Goal: Find specific page/section: Find specific page/section

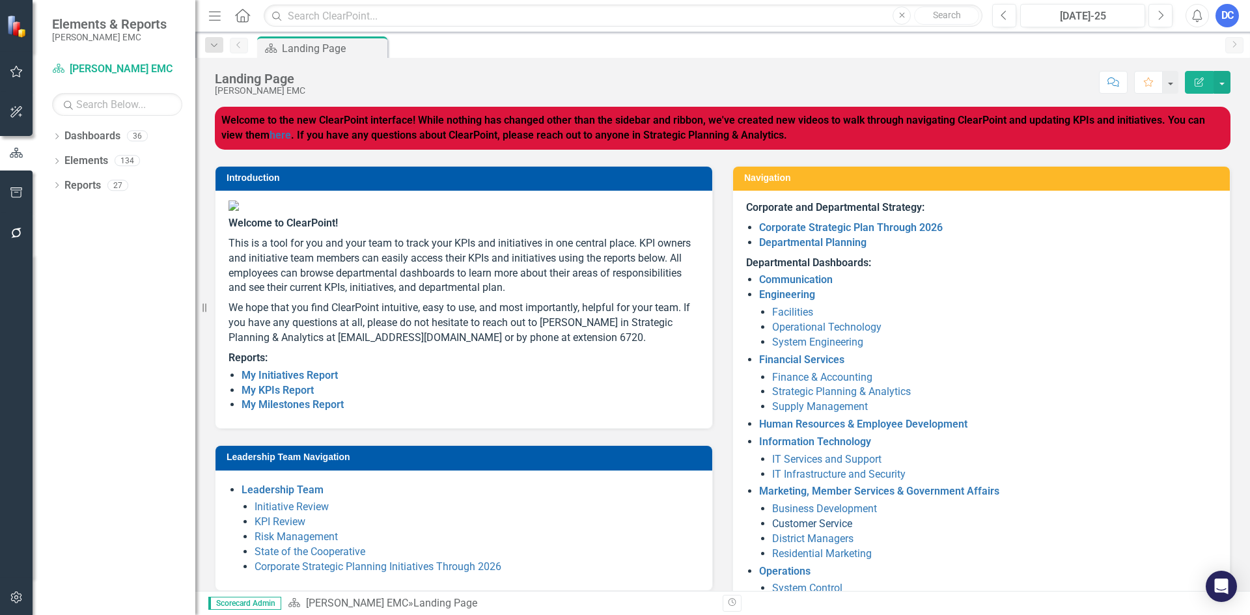
click at [800, 524] on link "Customer Service" at bounding box center [812, 524] width 80 height 12
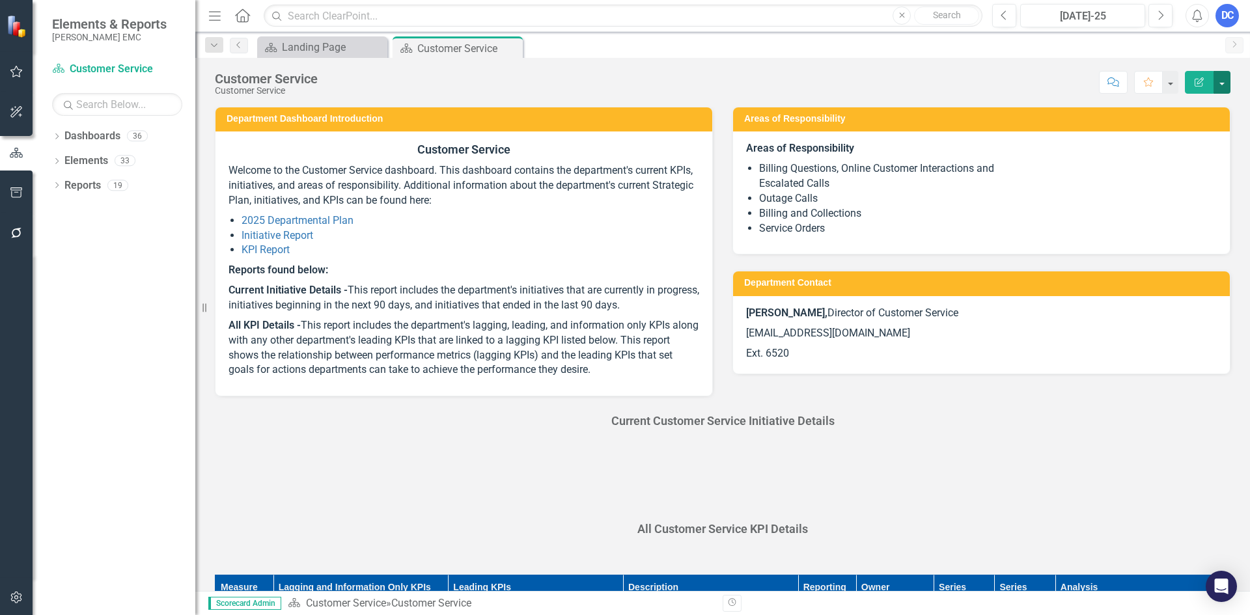
click at [1220, 87] on button "button" at bounding box center [1222, 82] width 17 height 23
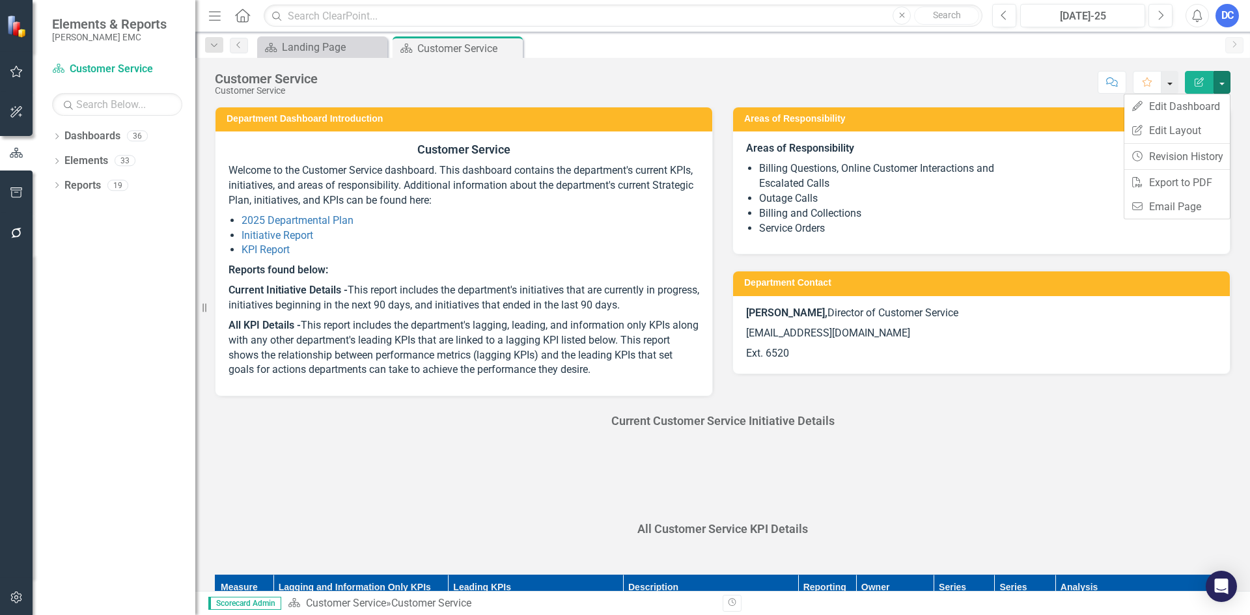
click at [1169, 85] on button "button" at bounding box center [1170, 82] width 17 height 23
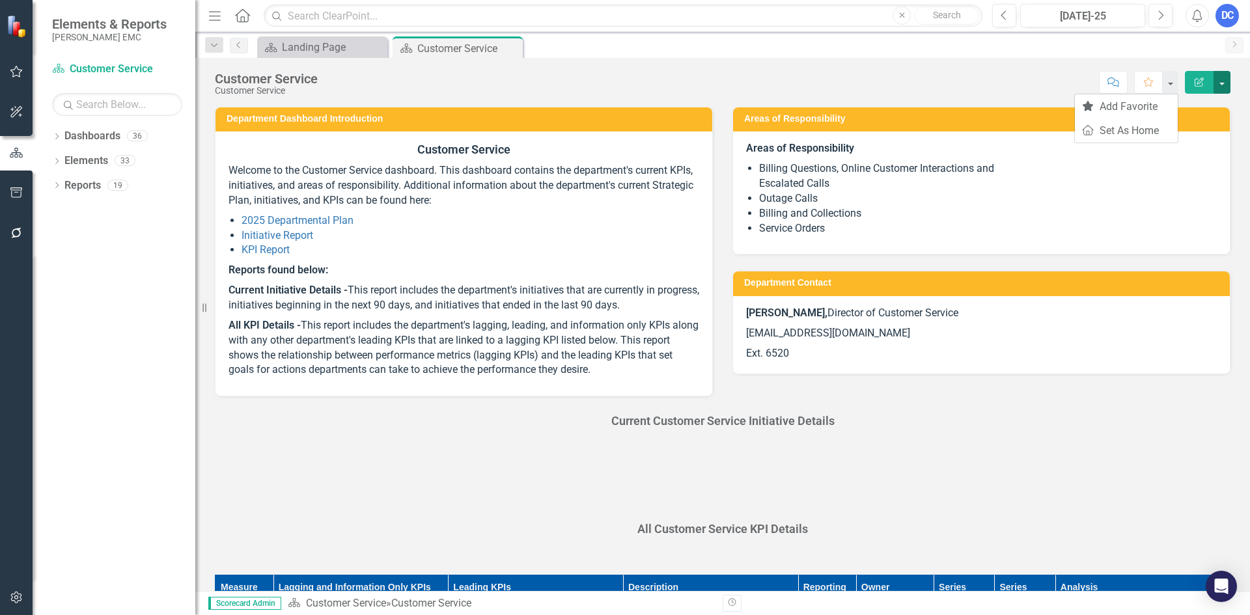
click at [1219, 85] on button "button" at bounding box center [1222, 82] width 17 height 23
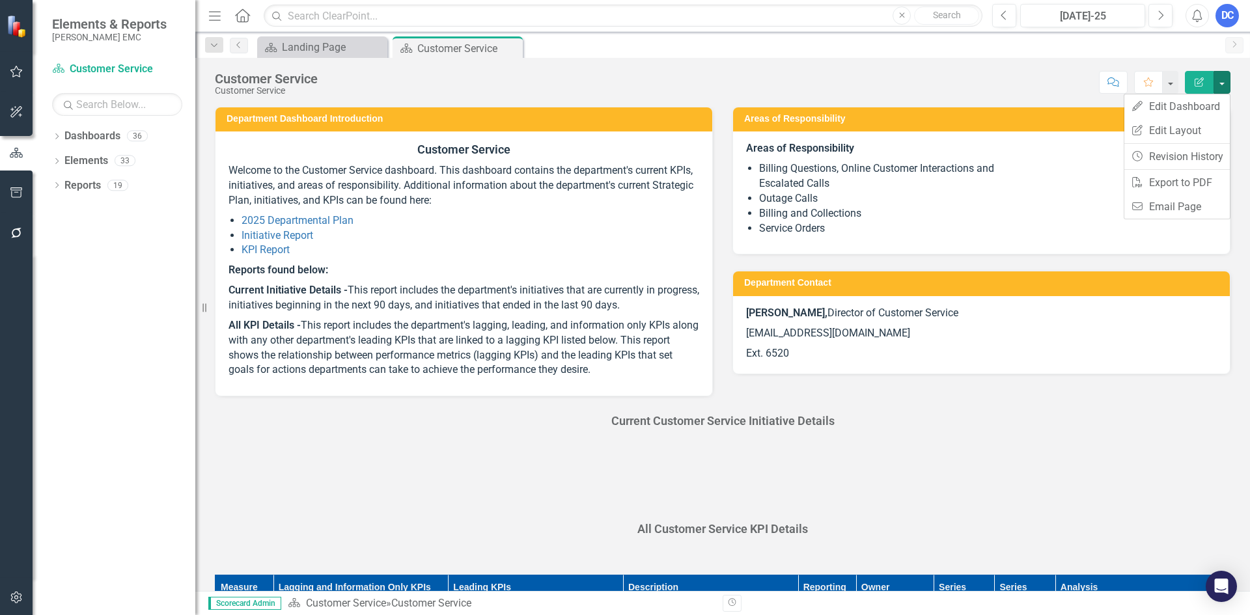
click at [1032, 101] on div "Customer Service Customer Service Score: N/A [DATE]-25 Completed Comment Favori…" at bounding box center [722, 324] width 1055 height 533
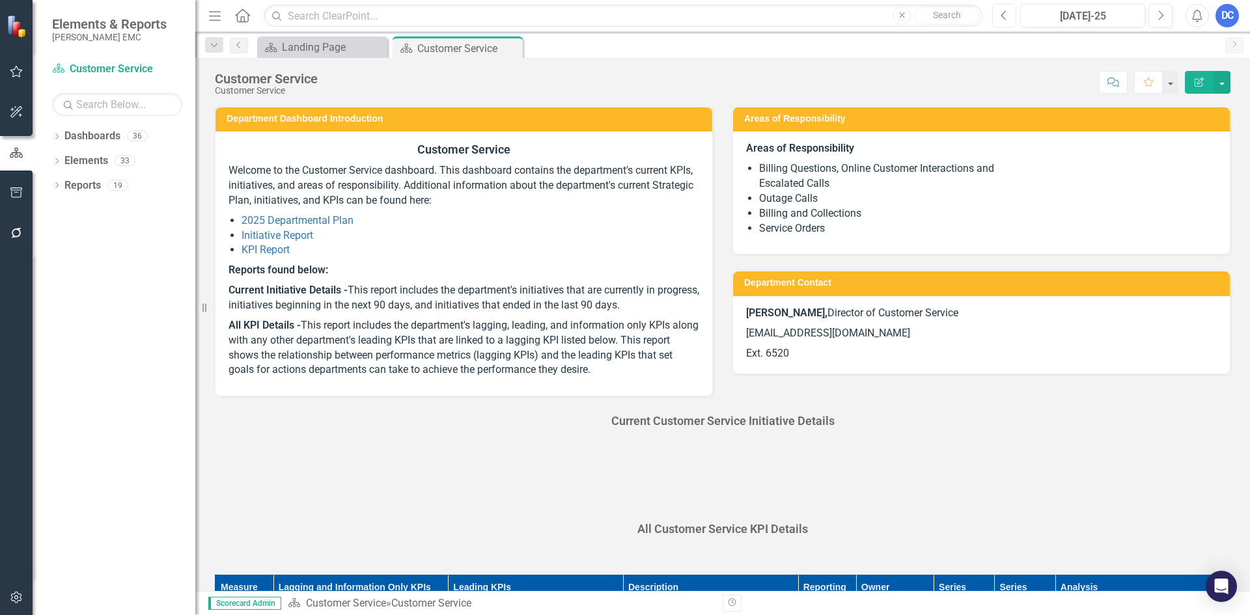
click at [1015, 20] on button "Previous" at bounding box center [1004, 15] width 24 height 23
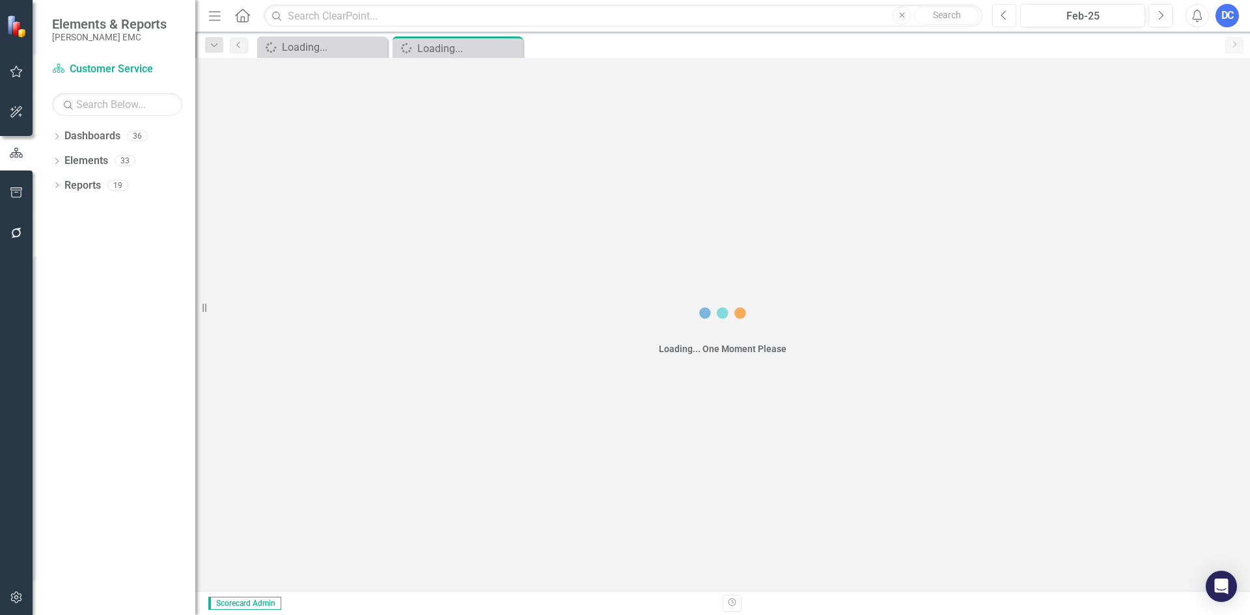
click at [1015, 20] on button "Previous" at bounding box center [1004, 15] width 24 height 23
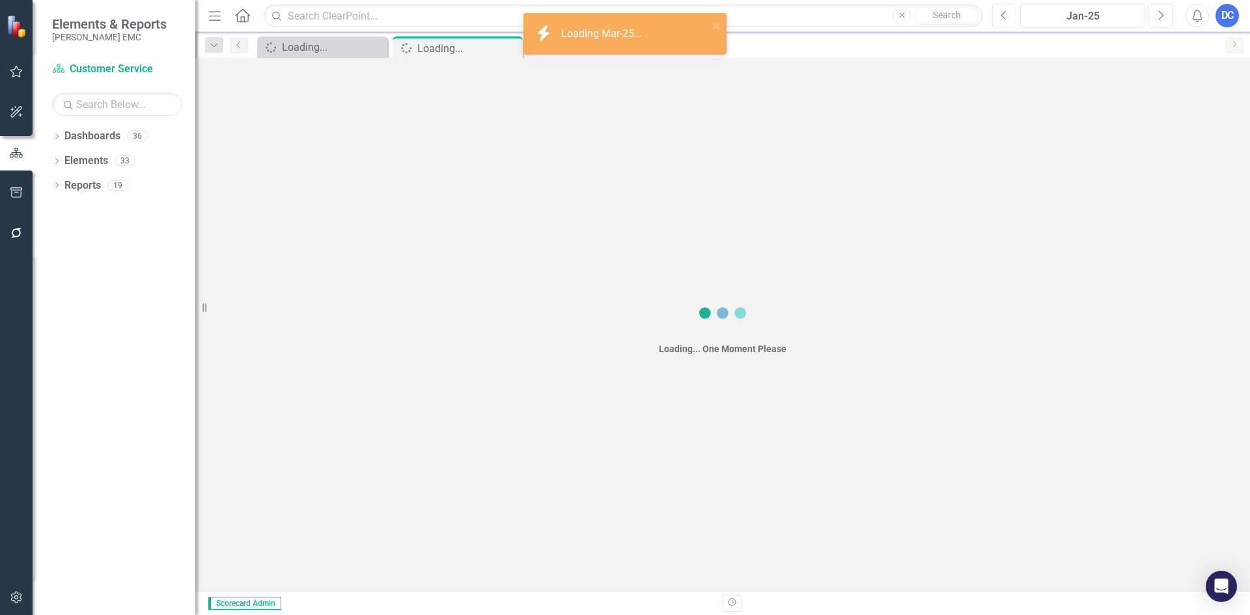
click at [1015, 20] on button "Previous" at bounding box center [1004, 15] width 24 height 23
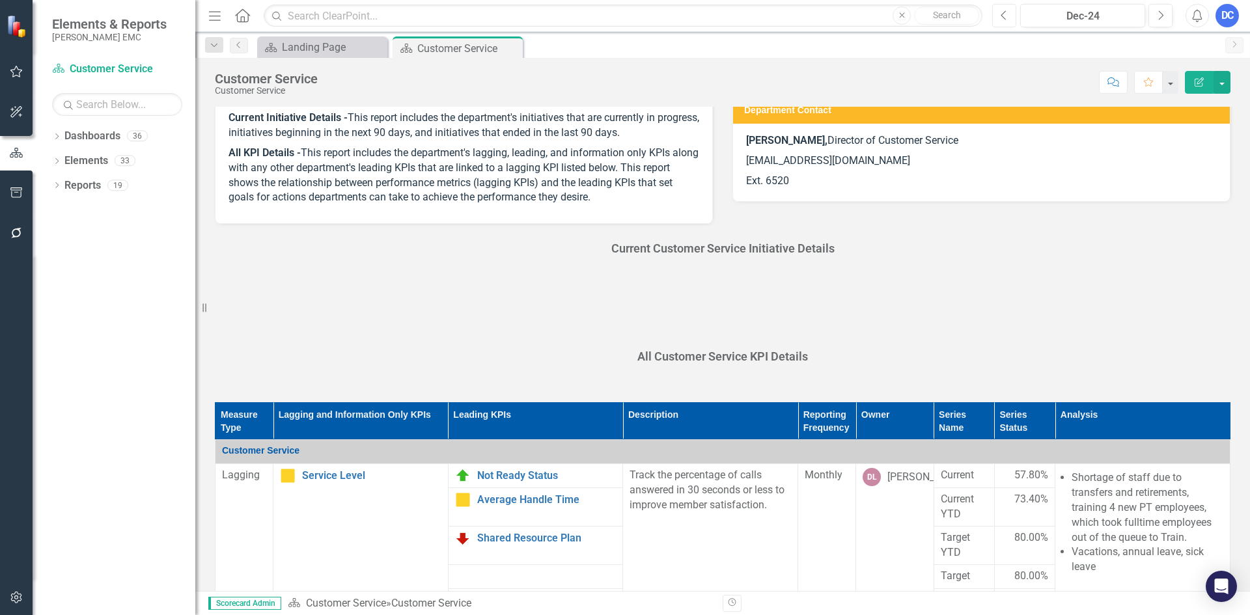
scroll to position [195, 0]
